Goal: Information Seeking & Learning: Learn about a topic

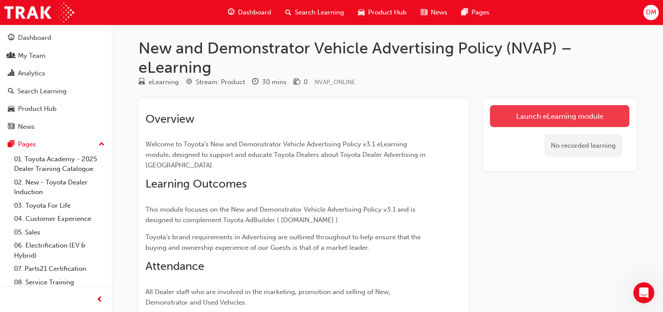
drag, startPoint x: 0, startPoint y: 0, endPoint x: 579, endPoint y: 122, distance: 592.3
click at [579, 122] on link "Launch eLearning module" at bounding box center [559, 116] width 139 height 22
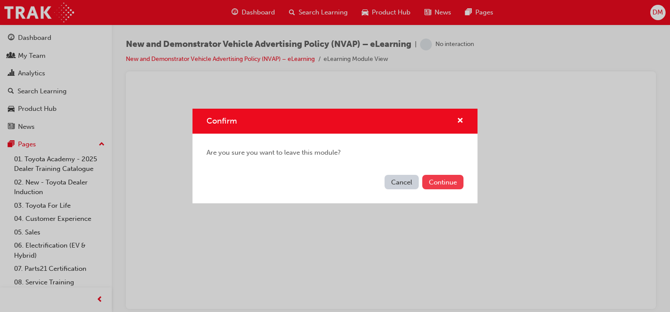
click at [436, 182] on button "Continue" at bounding box center [442, 182] width 41 height 14
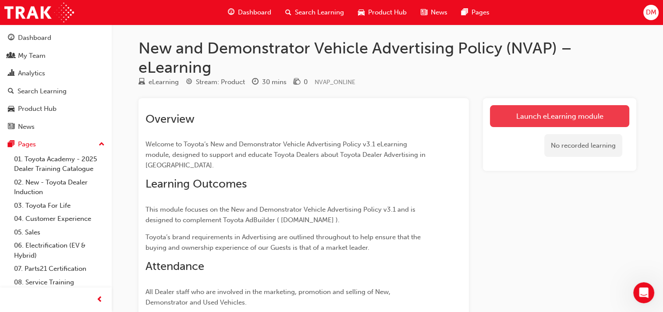
click at [524, 117] on link "Launch eLearning module" at bounding box center [559, 116] width 139 height 22
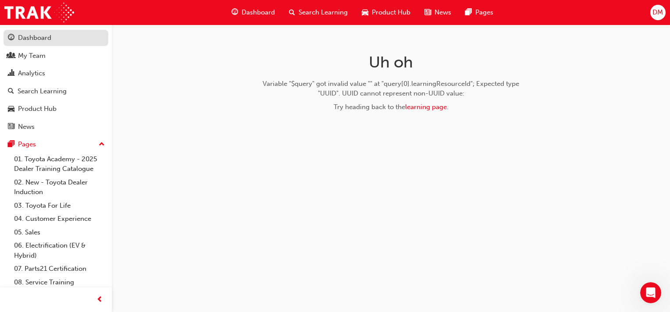
click at [42, 39] on div "Dashboard" at bounding box center [34, 38] width 33 height 10
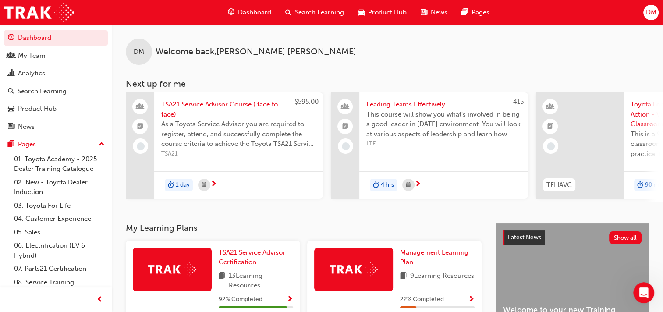
click at [306, 12] on span "Search Learning" at bounding box center [319, 12] width 49 height 10
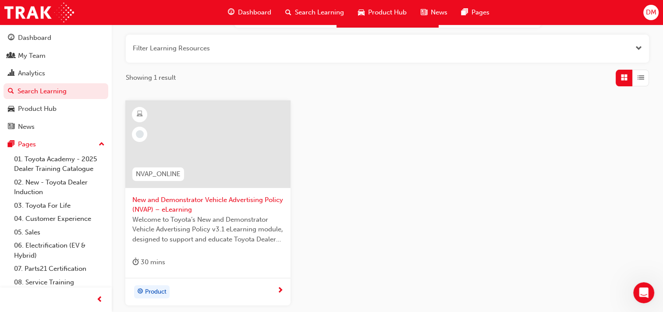
scroll to position [132, 0]
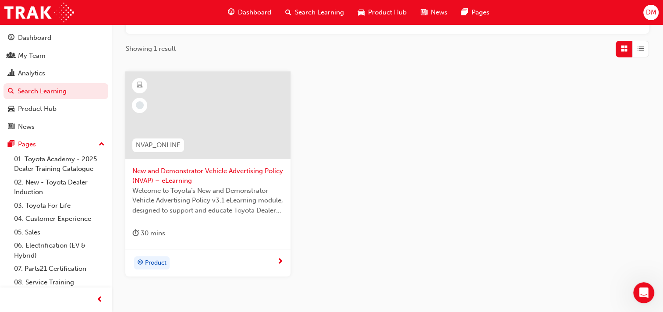
click at [224, 192] on span "Welcome to Toyota’s New and Demonstrator Vehicle Advertising Policy v3.1 eLearn…" at bounding box center [207, 201] width 151 height 30
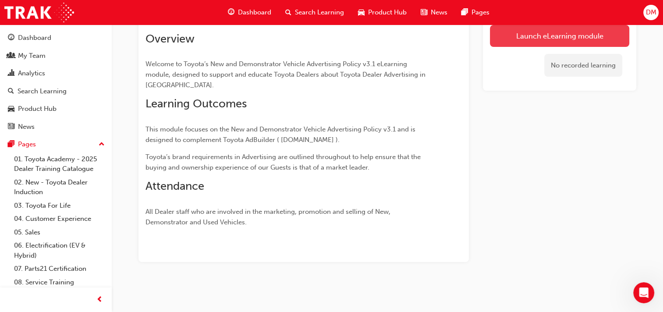
click at [540, 39] on link "Launch eLearning module" at bounding box center [559, 36] width 139 height 22
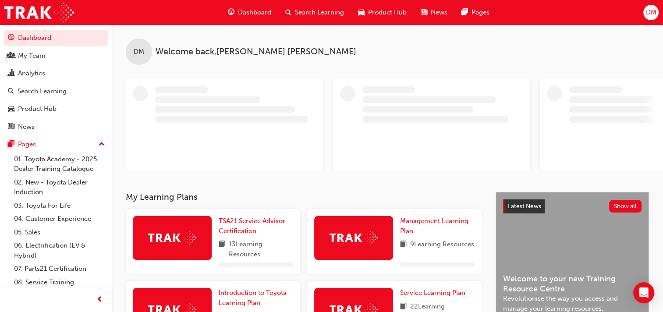
click at [301, 9] on span "Search Learning" at bounding box center [319, 12] width 49 height 10
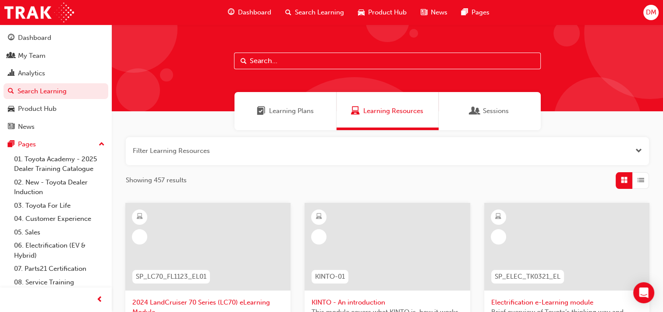
click at [291, 63] on input "text" at bounding box center [387, 61] width 307 height 17
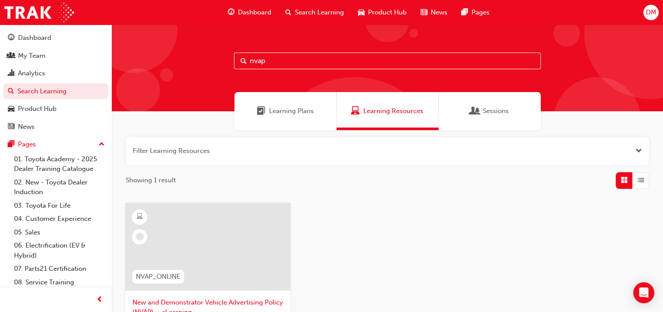
type input "nvap"
click at [190, 267] on div "NVAP_ONLINE" at bounding box center [158, 277] width 66 height 28
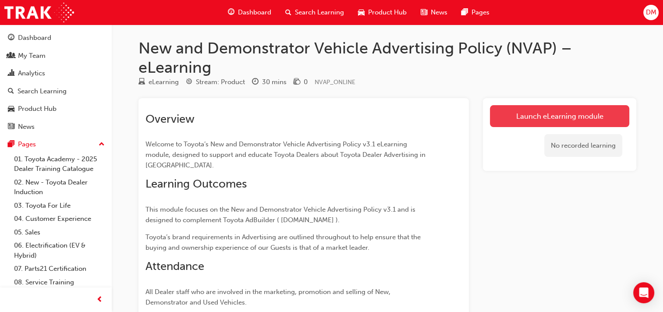
click at [509, 117] on link "Launch eLearning module" at bounding box center [559, 116] width 139 height 22
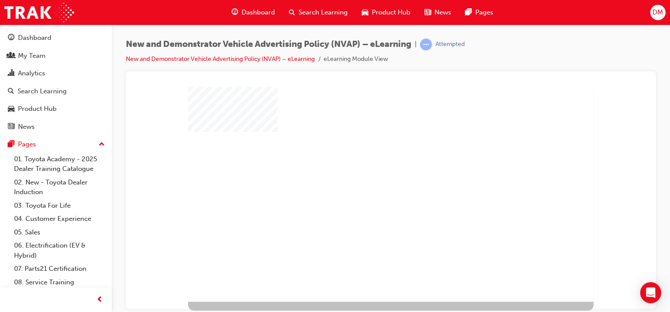
click at [373, 177] on div "play" at bounding box center [373, 177] width 0 height 0
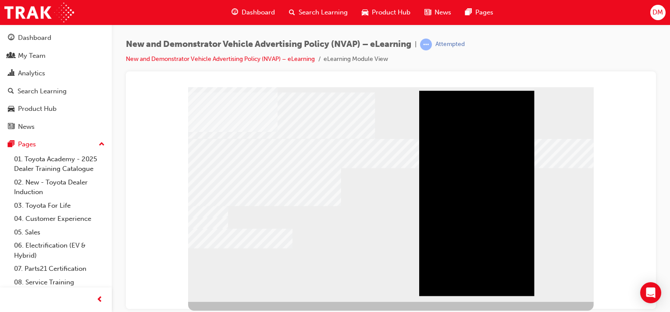
click at [474, 90] on div "Play" at bounding box center [476, 90] width 115 height 0
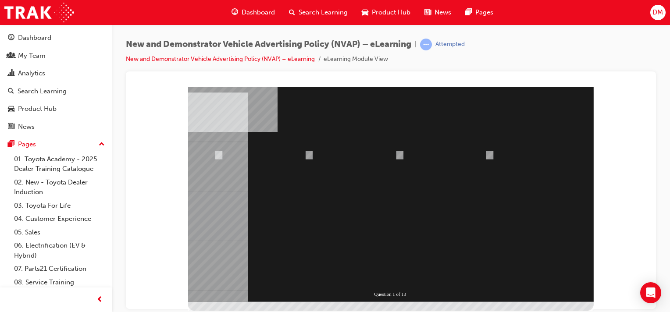
radio input "true"
drag, startPoint x: 487, startPoint y: 155, endPoint x: 483, endPoint y: 166, distance: 11.6
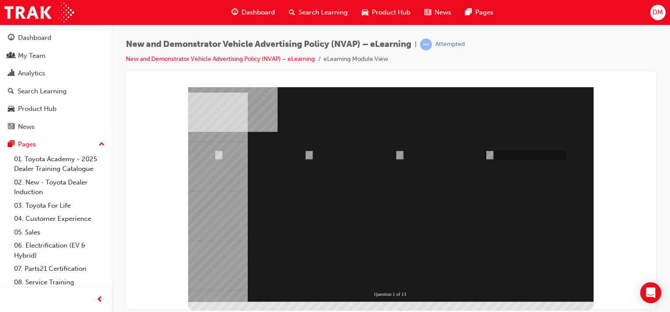
radio input "true"
click at [392, 264] on div at bounding box center [390, 194] width 405 height 215
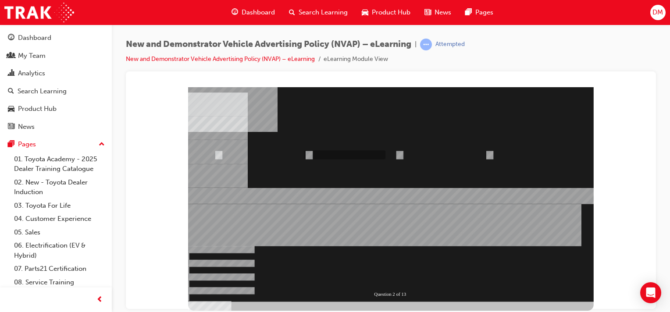
radio input "true"
click at [422, 264] on div at bounding box center [390, 194] width 405 height 215
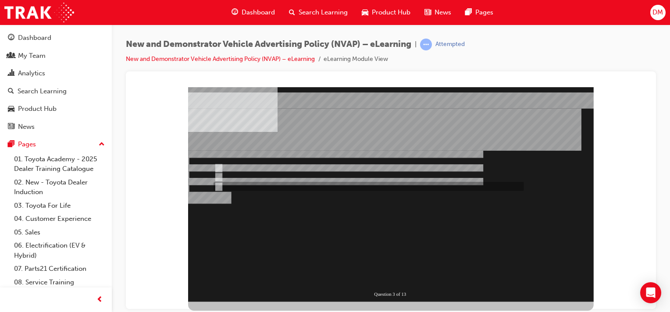
radio input "true"
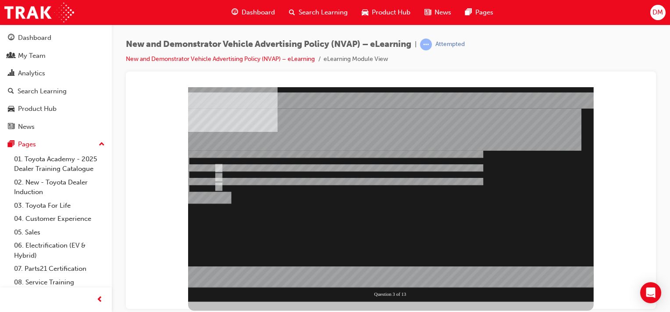
click at [384, 264] on div at bounding box center [390, 194] width 405 height 215
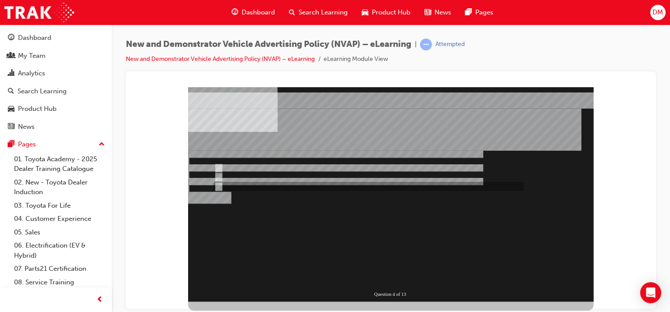
radio input "true"
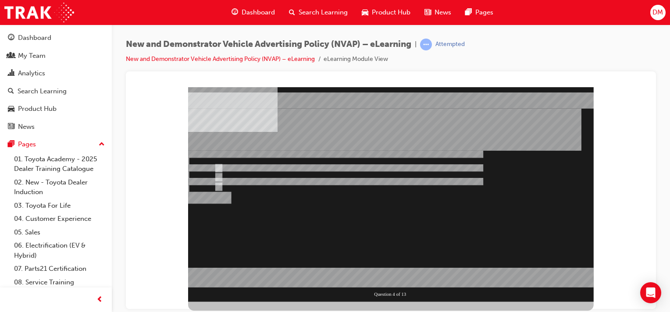
click at [388, 264] on div at bounding box center [390, 194] width 405 height 215
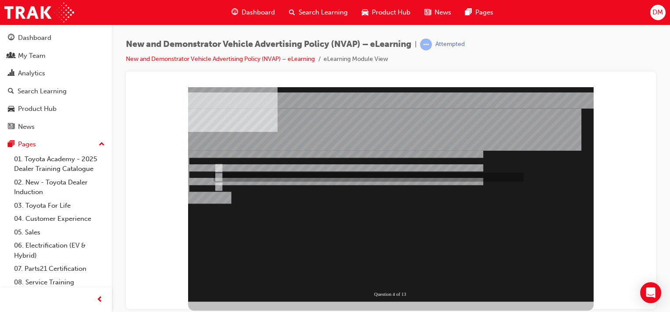
radio input "true"
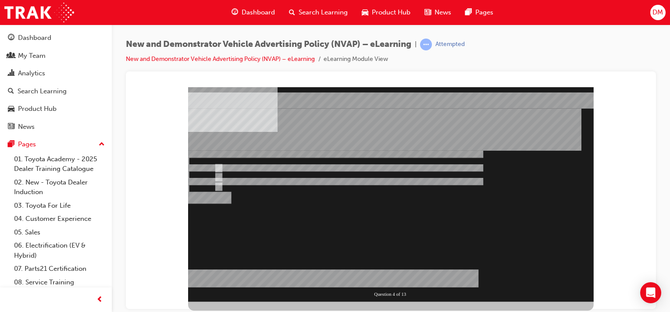
click at [373, 263] on div at bounding box center [390, 194] width 405 height 215
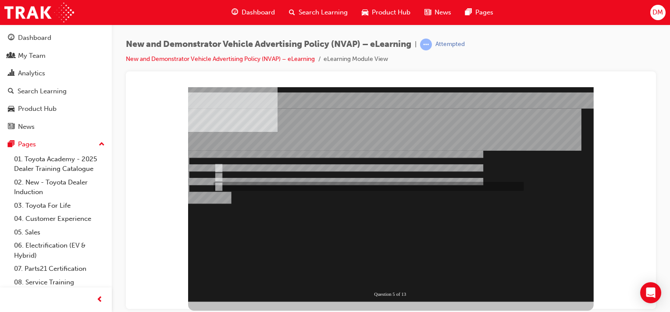
radio input "false"
radio input "true"
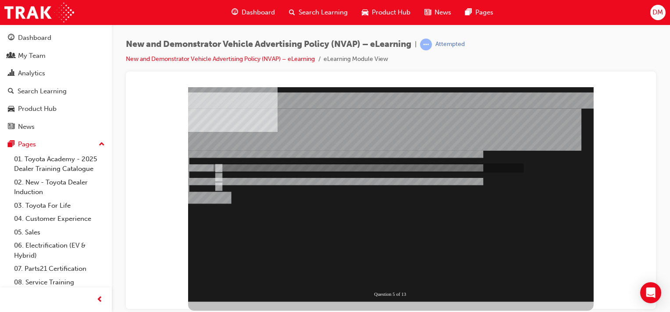
radio input "true"
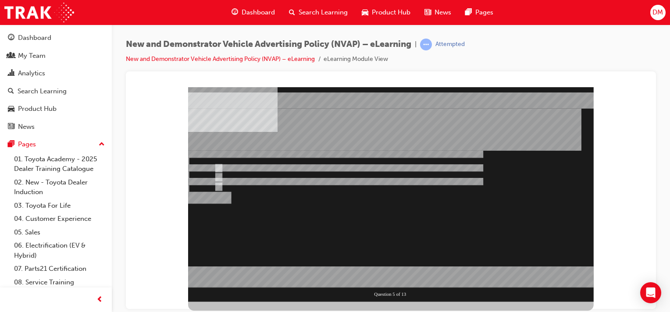
click at [377, 262] on div at bounding box center [390, 194] width 405 height 215
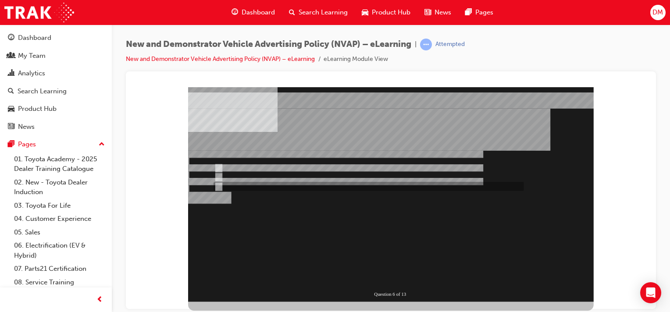
radio input "true"
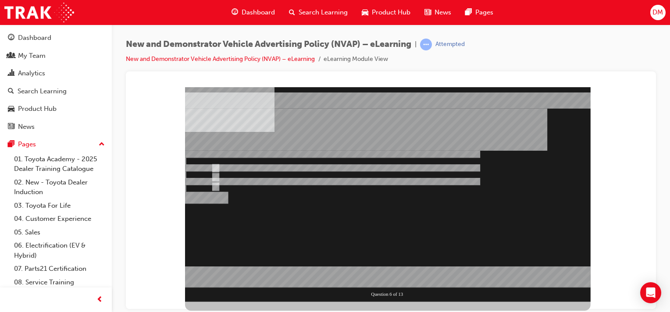
click at [384, 264] on div at bounding box center [387, 194] width 405 height 215
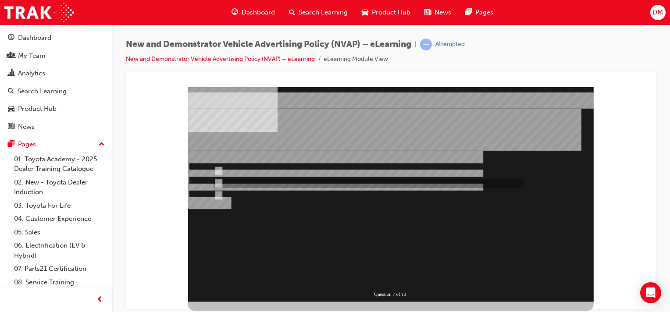
radio input "false"
radio input "true"
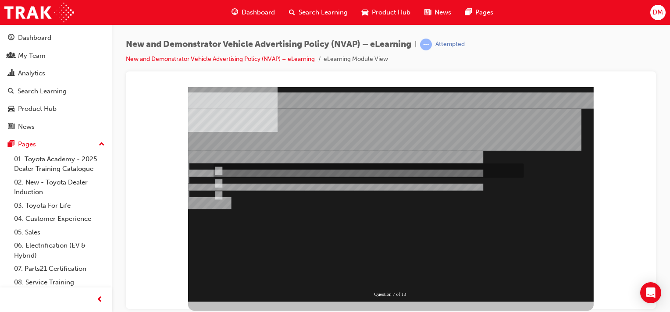
radio input "true"
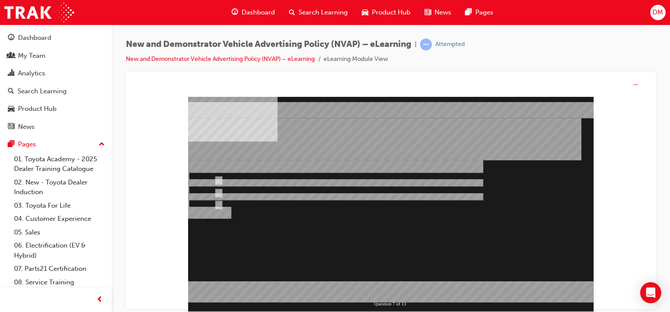
click at [380, 272] on div at bounding box center [390, 204] width 405 height 215
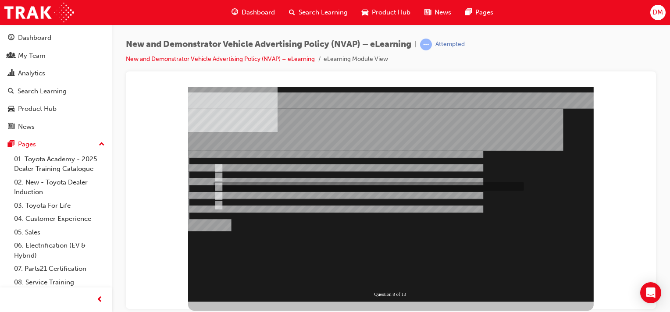
checkbox input "true"
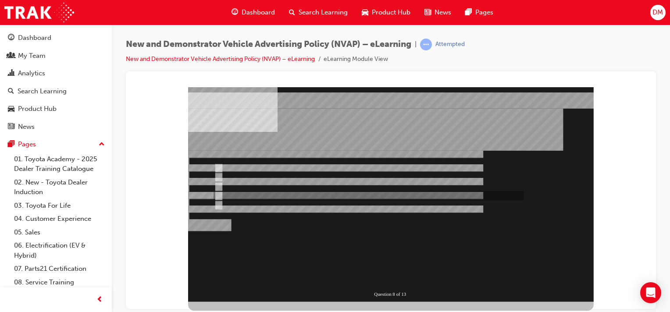
checkbox input "true"
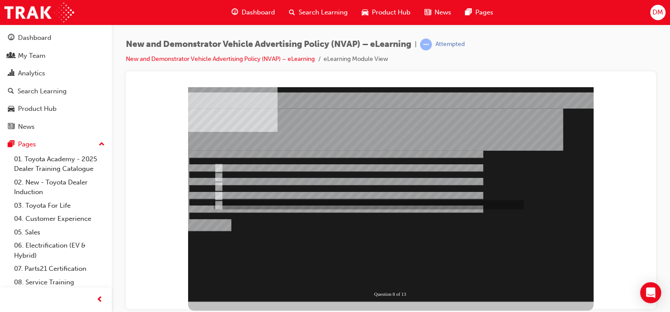
checkbox input "true"
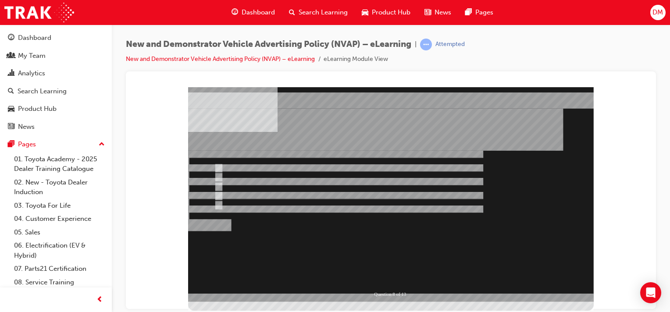
click at [379, 264] on div at bounding box center [390, 194] width 405 height 215
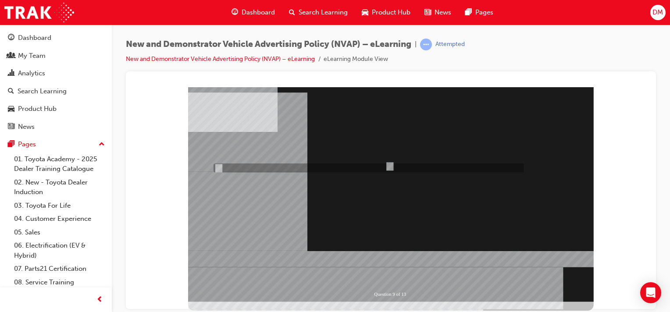
radio input "true"
click at [400, 264] on div at bounding box center [390, 194] width 405 height 215
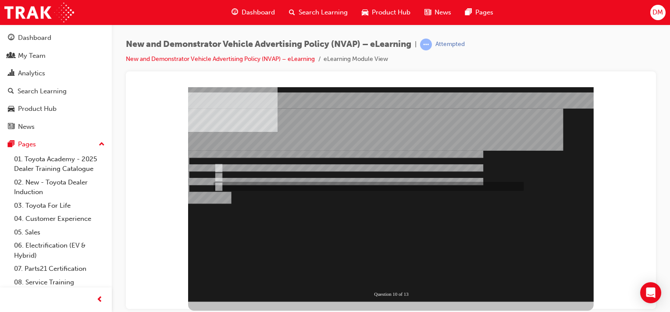
radio input "true"
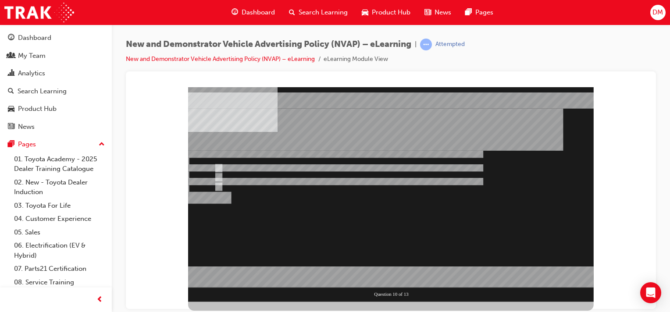
click at [395, 262] on div at bounding box center [390, 194] width 405 height 215
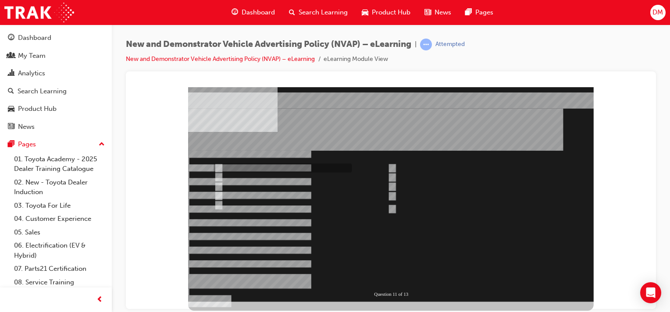
checkbox input "true"
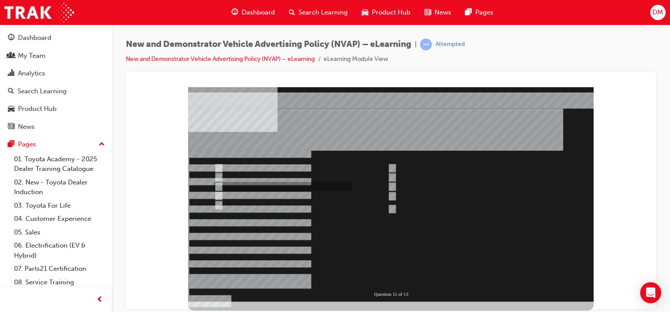
checkbox input "true"
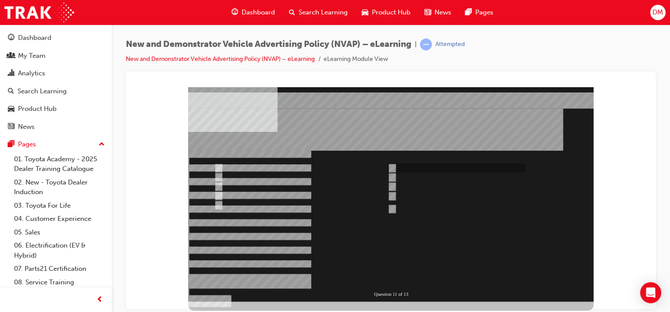
checkbox input "true"
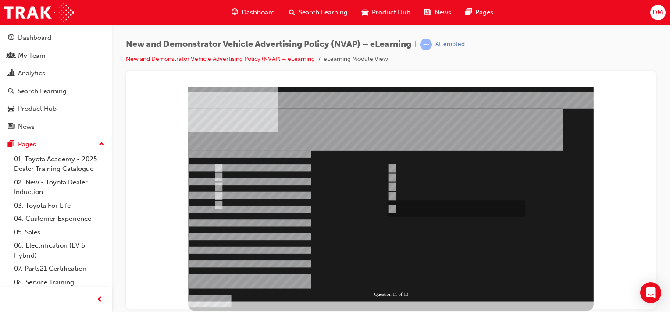
checkbox input "true"
click at [396, 263] on div at bounding box center [390, 194] width 405 height 215
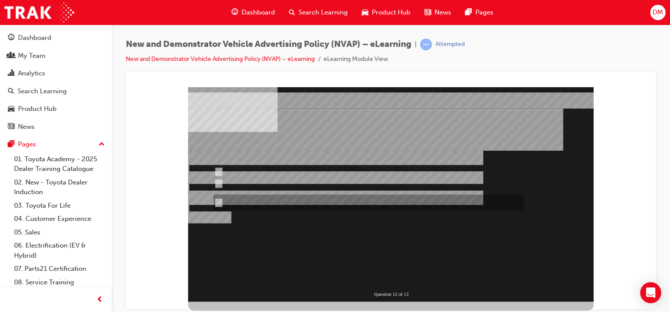
radio input "true"
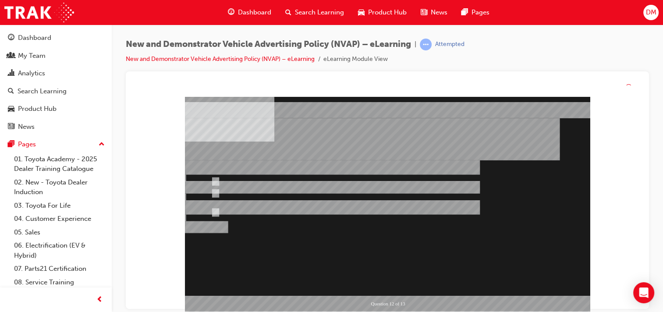
click at [408, 274] on div at bounding box center [387, 204] width 405 height 215
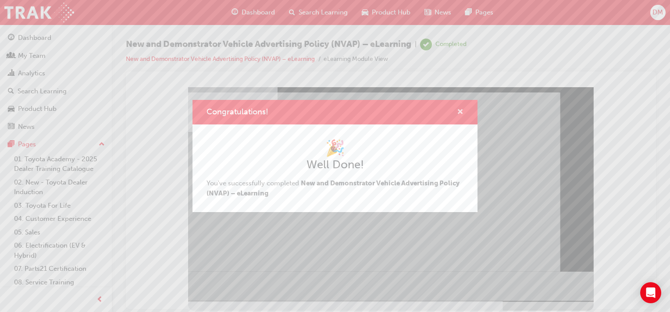
click at [459, 111] on span "cross-icon" at bounding box center [460, 113] width 7 height 8
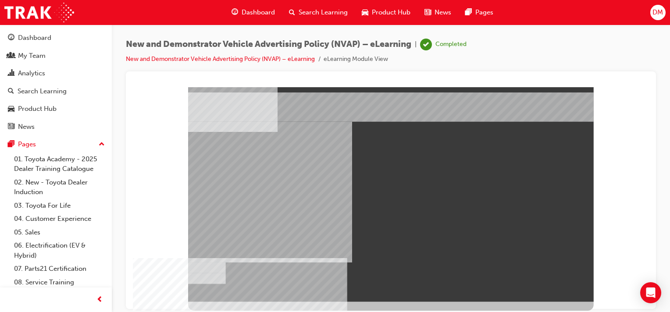
drag, startPoint x: 419, startPoint y: 206, endPoint x: 390, endPoint y: 206, distance: 28.9
drag, startPoint x: 270, startPoint y: 209, endPoint x: 412, endPoint y: 210, distance: 142.5
click at [412, 210] on div at bounding box center [390, 194] width 405 height 215
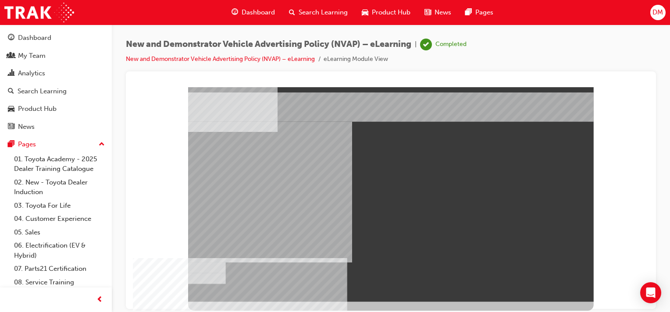
drag, startPoint x: 438, startPoint y: 203, endPoint x: 500, endPoint y: 217, distance: 63.4
click at [480, 213] on div at bounding box center [390, 194] width 405 height 215
drag, startPoint x: 500, startPoint y: 217, endPoint x: 519, endPoint y: 238, distance: 28.6
drag, startPoint x: 570, startPoint y: 288, endPoint x: 565, endPoint y: 285, distance: 5.5
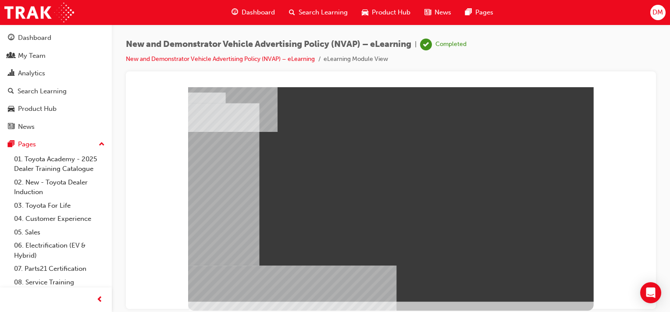
click at [444, 144] on div at bounding box center [390, 194] width 405 height 215
drag, startPoint x: 427, startPoint y: 173, endPoint x: 440, endPoint y: 197, distance: 27.8
click at [440, 197] on div at bounding box center [390, 194] width 405 height 215
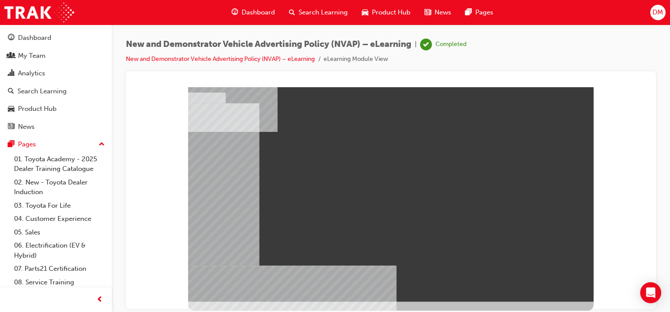
drag, startPoint x: 557, startPoint y: 288, endPoint x: 547, endPoint y: 284, distance: 10.2
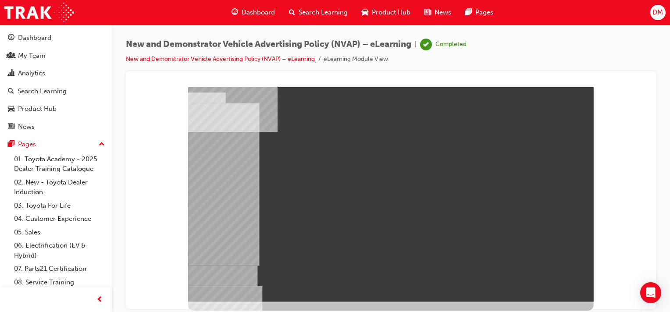
drag, startPoint x: 318, startPoint y: 290, endPoint x: 340, endPoint y: 288, distance: 22.0
click at [340, 288] on div at bounding box center [390, 194] width 405 height 215
drag, startPoint x: 307, startPoint y: 293, endPoint x: 321, endPoint y: 291, distance: 14.6
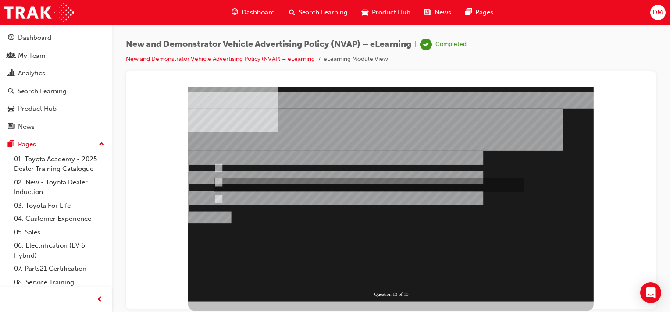
radio input "true"
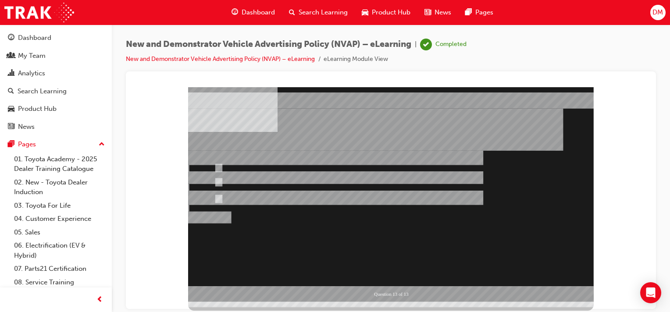
click at [405, 260] on div at bounding box center [390, 194] width 405 height 215
